Goal: Information Seeking & Learning: Understand process/instructions

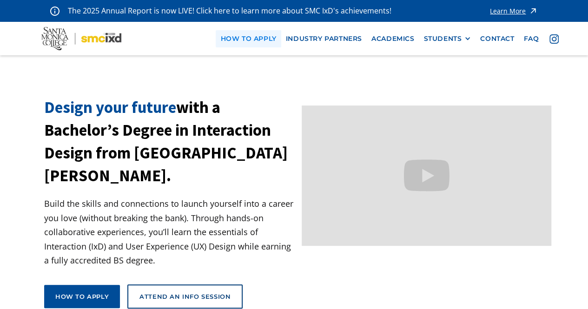
click at [246, 38] on link "how to apply" at bounding box center [248, 38] width 65 height 17
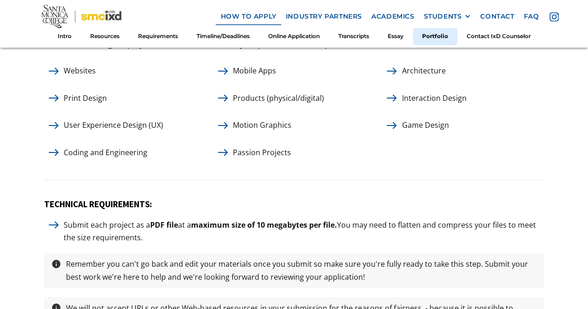
scroll to position [4230, 0]
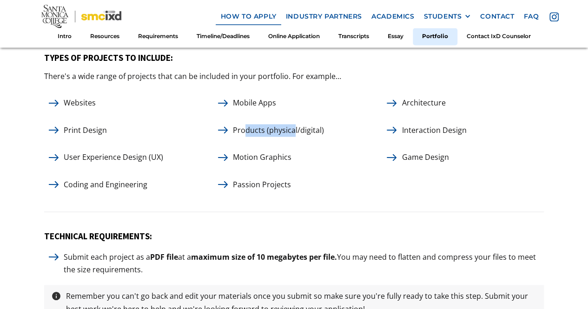
drag, startPoint x: 243, startPoint y: 132, endPoint x: 291, endPoint y: 132, distance: 48.8
click at [291, 132] on p "Products (physical/digital)" at bounding box center [278, 130] width 100 height 13
drag, startPoint x: 69, startPoint y: 183, endPoint x: 173, endPoint y: 188, distance: 104.2
click at [173, 188] on div "Coding and Engineering" at bounding box center [125, 184] width 162 height 13
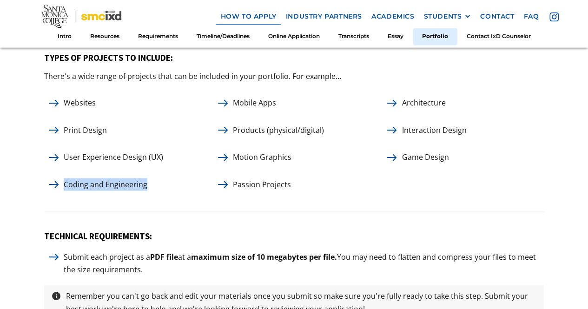
click at [172, 188] on div "Coding and Engineering" at bounding box center [125, 184] width 162 height 13
drag, startPoint x: 68, startPoint y: 130, endPoint x: 104, endPoint y: 126, distance: 36.6
click at [104, 126] on p "Print Design" at bounding box center [85, 130] width 53 height 13
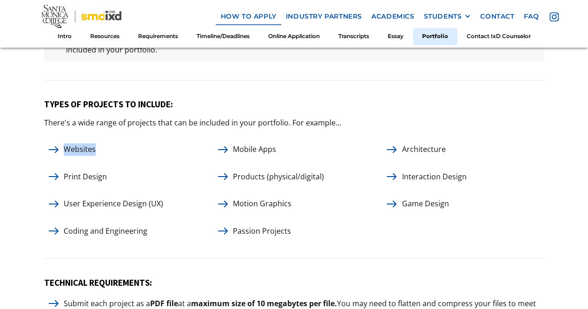
drag, startPoint x: 65, startPoint y: 152, endPoint x: 106, endPoint y: 154, distance: 41.4
click at [106, 154] on div "Websites" at bounding box center [125, 149] width 162 height 13
click at [107, 154] on div "Websites" at bounding box center [125, 149] width 162 height 13
drag, startPoint x: 243, startPoint y: 150, endPoint x: 278, endPoint y: 147, distance: 34.9
click at [278, 147] on p "Mobile Apps" at bounding box center [254, 149] width 53 height 13
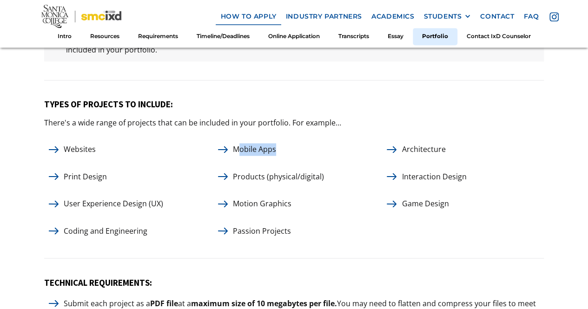
drag, startPoint x: 303, startPoint y: 159, endPoint x: 267, endPoint y: 171, distance: 38.2
click at [303, 159] on div "Websites Mobile Apps Architecture Print Design Products (physical/digital) Inte…" at bounding box center [294, 189] width 500 height 101
click at [264, 172] on p "Products (physical/digital)" at bounding box center [278, 177] width 100 height 13
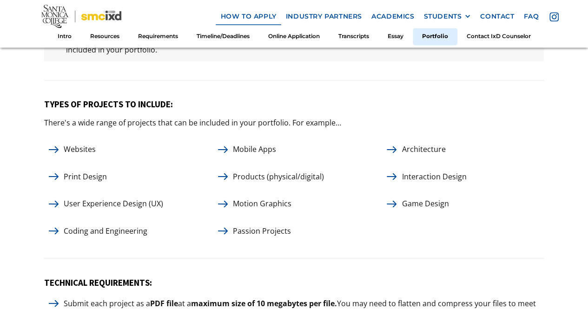
click at [287, 160] on div "Websites Mobile Apps Architecture Print Design Products (physical/digital) Inte…" at bounding box center [294, 189] width 500 height 101
click at [279, 172] on p "Products (physical/digital)" at bounding box center [278, 177] width 100 height 13
click at [298, 154] on div "Mobile Apps" at bounding box center [294, 149] width 162 height 13
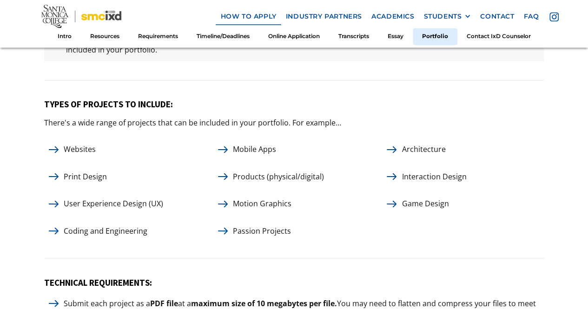
click at [271, 201] on p "Motion Graphics" at bounding box center [262, 204] width 68 height 13
click at [304, 198] on div "Motion Graphics" at bounding box center [294, 204] width 162 height 13
click at [224, 203] on img at bounding box center [223, 203] width 10 height 7
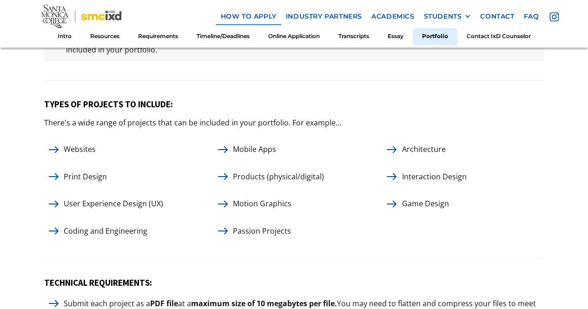
click at [224, 203] on img at bounding box center [223, 203] width 10 height 7
drag, startPoint x: 224, startPoint y: 203, endPoint x: 252, endPoint y: 203, distance: 28.4
click at [231, 202] on div "Motion Graphics" at bounding box center [294, 204] width 162 height 13
click at [252, 203] on p "Motion Graphics" at bounding box center [262, 204] width 68 height 13
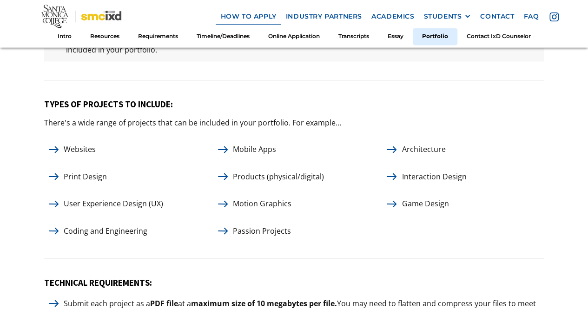
click at [286, 198] on p "Motion Graphics" at bounding box center [262, 204] width 68 height 13
drag, startPoint x: 400, startPoint y: 176, endPoint x: 492, endPoint y: 184, distance: 91.9
click at [492, 184] on div "Websites Mobile Apps Architecture Print Design Products (physical/digital) Inte…" at bounding box center [294, 189] width 500 height 101
drag, startPoint x: 400, startPoint y: 150, endPoint x: 455, endPoint y: 157, distance: 55.3
click at [455, 157] on div "Websites Mobile Apps Architecture Print Design Products (physical/digital) Inte…" at bounding box center [294, 189] width 500 height 101
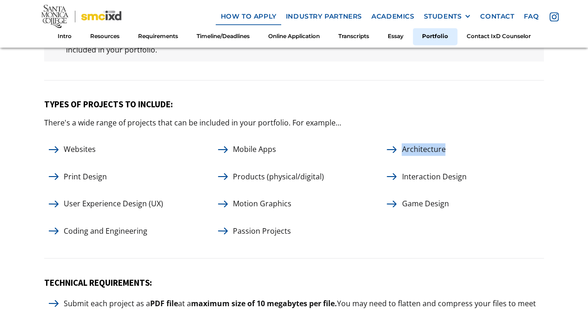
click at [455, 157] on div "Websites Mobile Apps Architecture Print Design Products (physical/digital) Inte…" at bounding box center [294, 189] width 500 height 101
drag, startPoint x: 404, startPoint y: 201, endPoint x: 465, endPoint y: 205, distance: 61.9
click at [465, 205] on div "Game Design" at bounding box center [463, 204] width 162 height 13
click at [466, 205] on div "Game Design" at bounding box center [463, 204] width 162 height 13
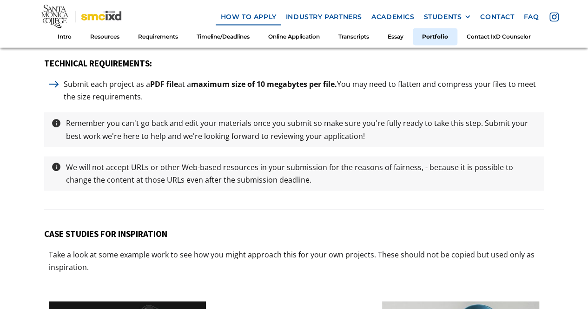
scroll to position [4416, 0]
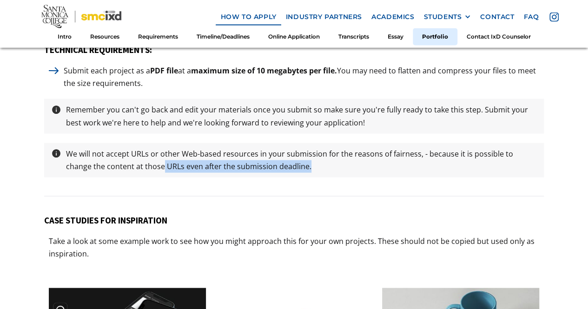
drag, startPoint x: 136, startPoint y: 166, endPoint x: 293, endPoint y: 170, distance: 157.6
click at [293, 170] on p "We will not accept URLs or other Web-based resources in your submission for the…" at bounding box center [301, 160] width 480 height 25
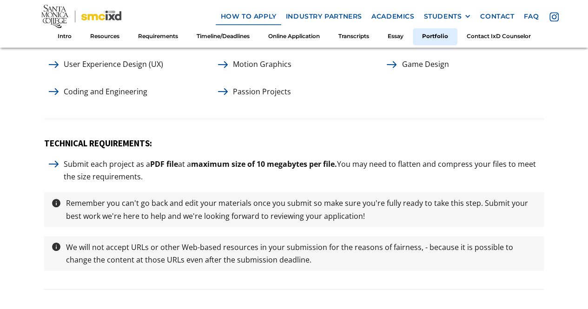
click at [168, 155] on div "TECHNICAL REQUIREMENTS: Submit each project as a PDF file at a maximum size of …" at bounding box center [294, 214] width 500 height 152
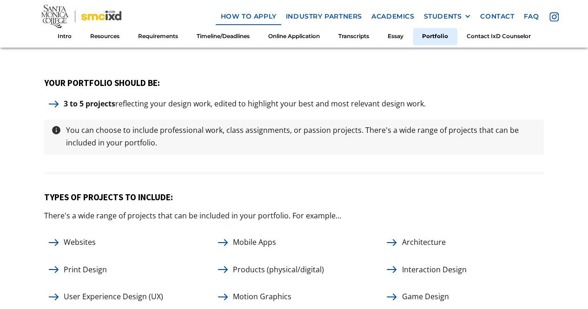
scroll to position [4323, 0]
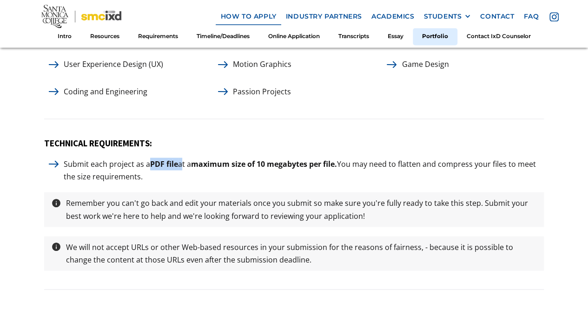
drag, startPoint x: 148, startPoint y: 163, endPoint x: 179, endPoint y: 164, distance: 31.6
click at [180, 164] on p "Submit each project as a PDF file at a maximum size of 10 megabytes per file. Y…" at bounding box center [301, 170] width 485 height 25
click at [159, 162] on strong "PDF file" at bounding box center [164, 164] width 28 height 10
drag, startPoint x: 150, startPoint y: 163, endPoint x: 177, endPoint y: 165, distance: 26.6
click at [177, 165] on strong "PDF file" at bounding box center [164, 164] width 28 height 10
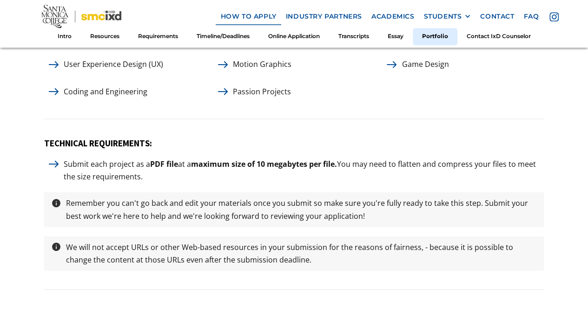
click at [93, 166] on p "Submit each project as a PDF file at a maximum size of 10 megabytes per file. Y…" at bounding box center [301, 170] width 485 height 25
drag, startPoint x: 61, startPoint y: 163, endPoint x: 90, endPoint y: 163, distance: 28.4
click at [90, 163] on p "Submit each project as a PDF file at a maximum size of 10 megabytes per file. Y…" at bounding box center [301, 170] width 485 height 25
drag, startPoint x: 151, startPoint y: 164, endPoint x: 179, endPoint y: 167, distance: 28.1
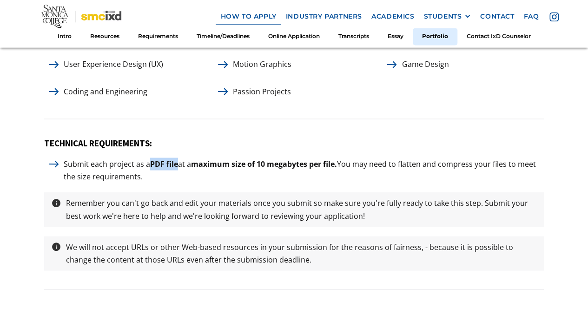
click at [179, 167] on p "Submit each project as a PDF file at a maximum size of 10 megabytes per file. Y…" at bounding box center [301, 170] width 485 height 25
drag, startPoint x: 357, startPoint y: 164, endPoint x: 444, endPoint y: 188, distance: 90.6
click at [510, 180] on p "Submit each project as a PDF file at a maximum size of 10 megabytes per file. Y…" at bounding box center [301, 170] width 485 height 25
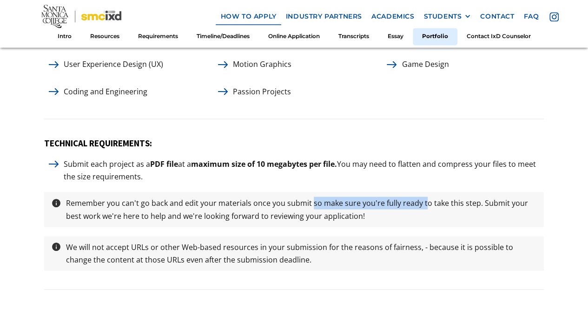
drag, startPoint x: 405, startPoint y: 190, endPoint x: 307, endPoint y: 199, distance: 98.1
click at [307, 199] on div "TECHNICAL REQUIREMENTS: Submit each project as a PDF file at a maximum size of …" at bounding box center [294, 214] width 500 height 152
click at [306, 198] on p "Remember you can't go back and edit your materials once you submit so make sure…" at bounding box center [301, 209] width 480 height 25
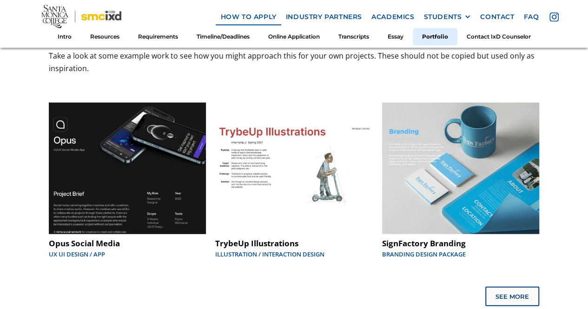
scroll to position [4602, 0]
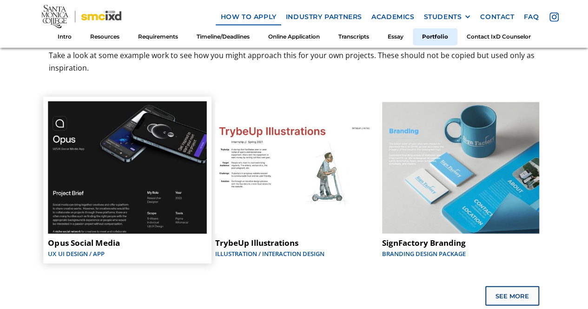
click at [143, 149] on img at bounding box center [127, 168] width 159 height 132
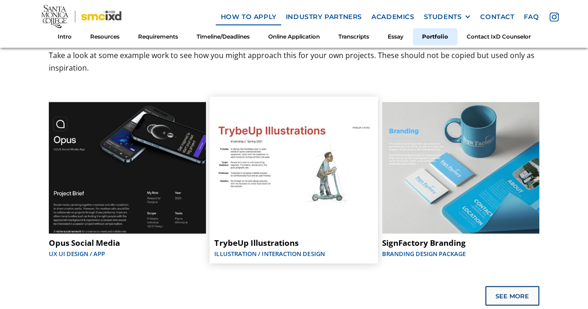
click at [315, 143] on img at bounding box center [294, 168] width 159 height 132
click at [426, 184] on img at bounding box center [460, 168] width 159 height 132
